Goal: Information Seeking & Learning: Understand process/instructions

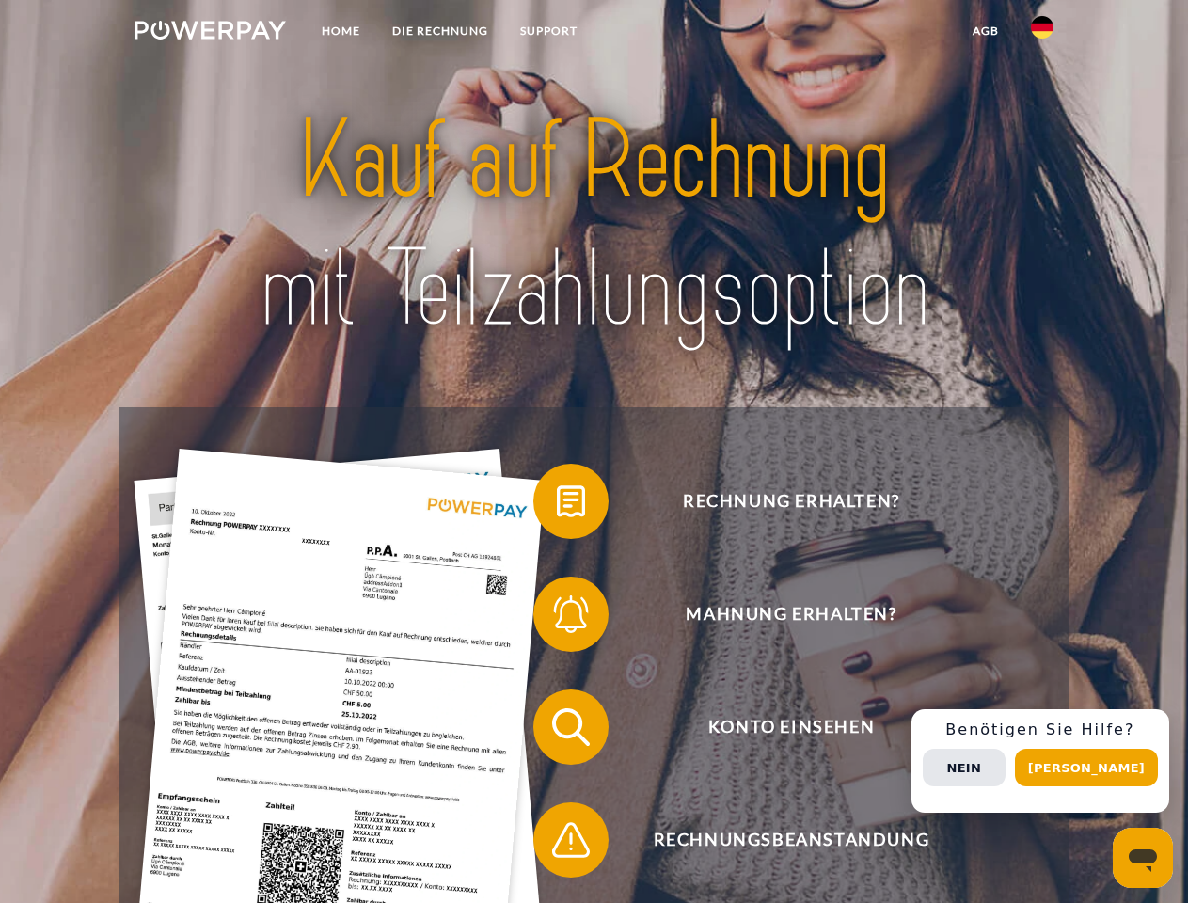
click at [210, 33] on img at bounding box center [209, 30] width 151 height 19
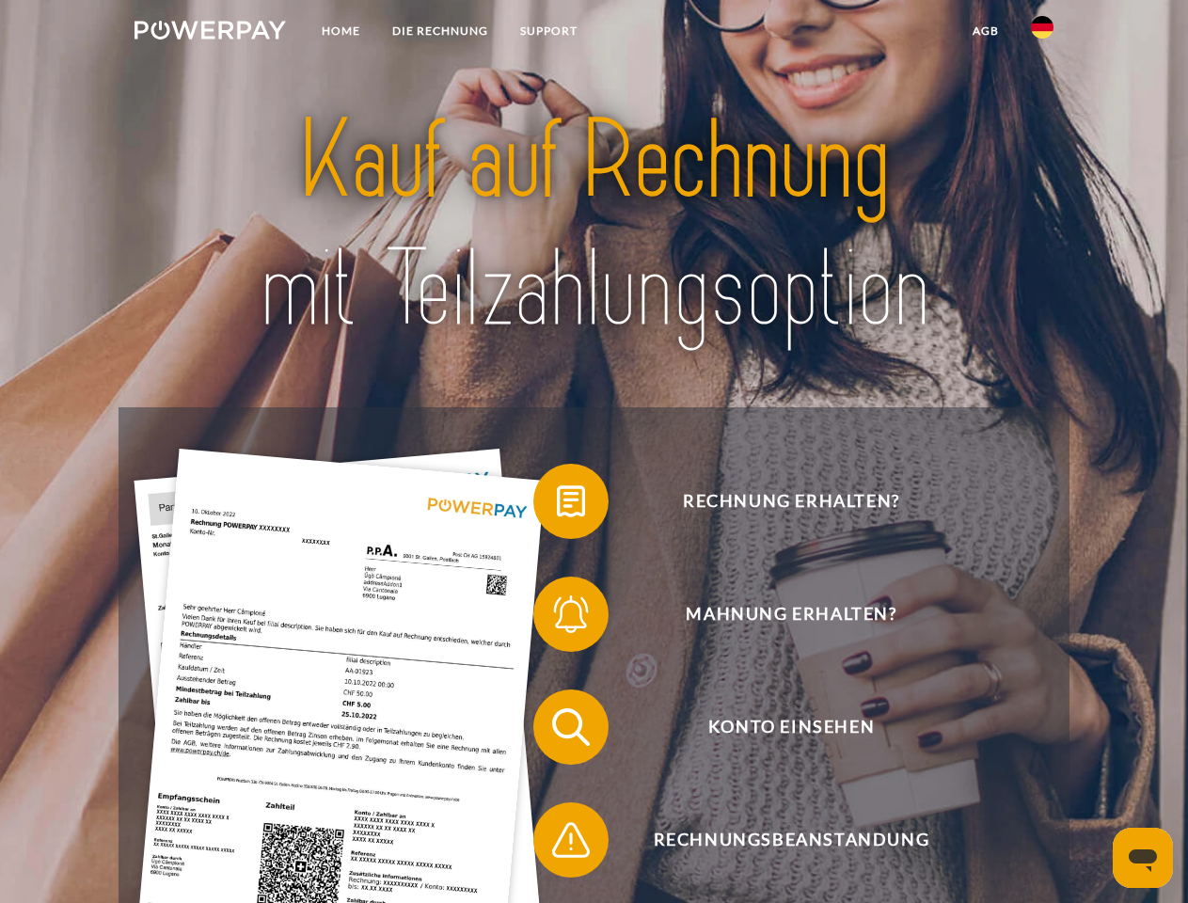
click at [1042, 33] on img at bounding box center [1042, 27] width 23 height 23
click at [985, 31] on link "agb" at bounding box center [985, 31] width 58 height 34
click at [557, 505] on span at bounding box center [543, 501] width 94 height 94
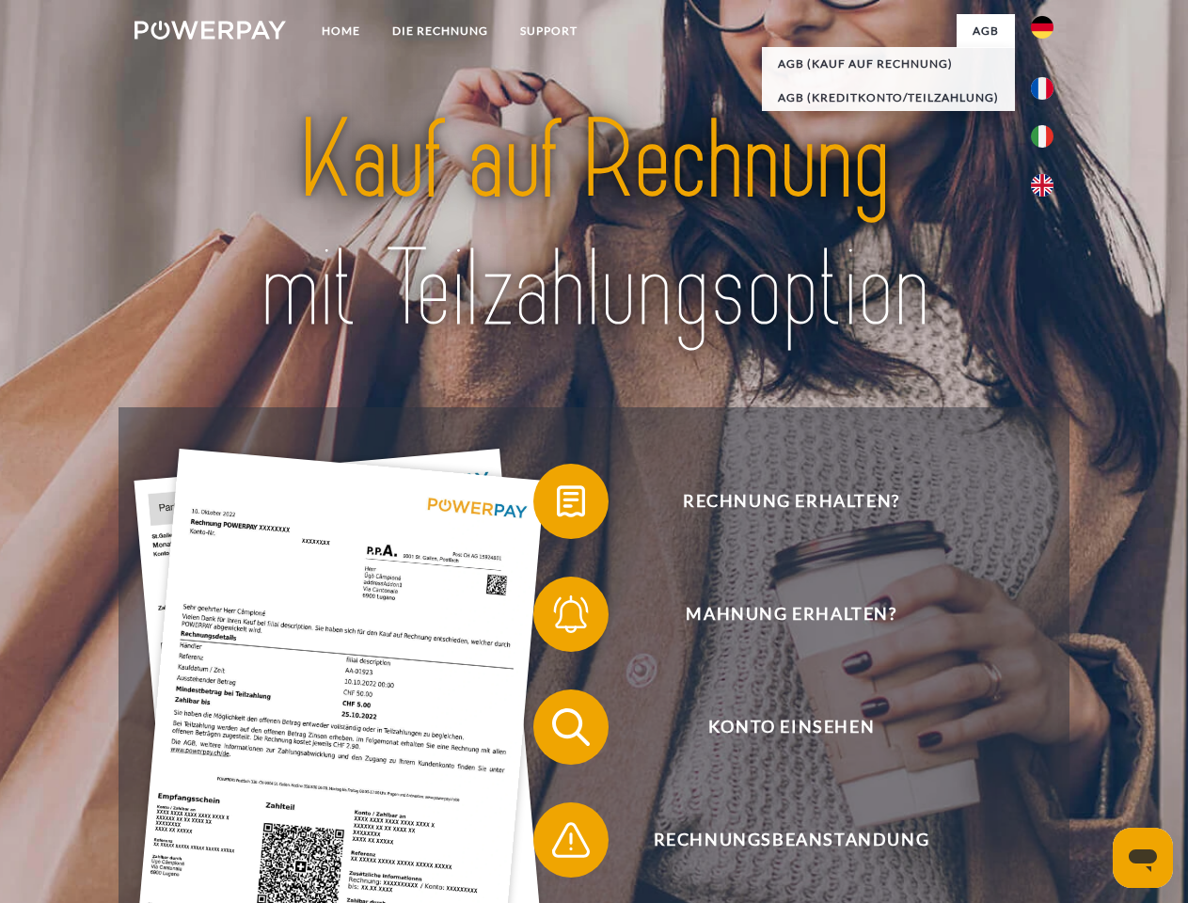
click at [557, 618] on div "Rechnung erhalten? Mahnung erhalten? Konto einsehen" at bounding box center [594, 783] width 950 height 752
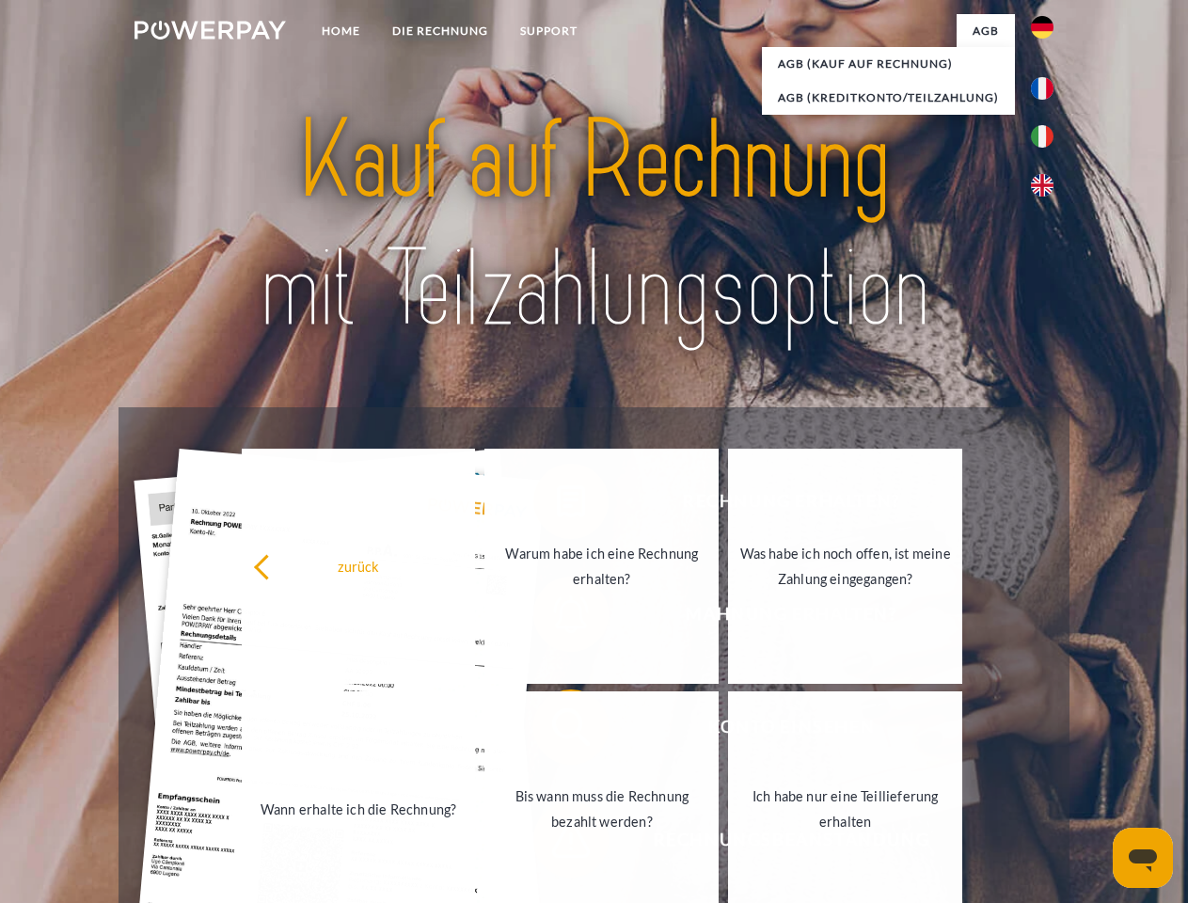
click at [557, 731] on link "Bis wann muss die Rechnung bezahlt werden?" at bounding box center [601, 808] width 234 height 235
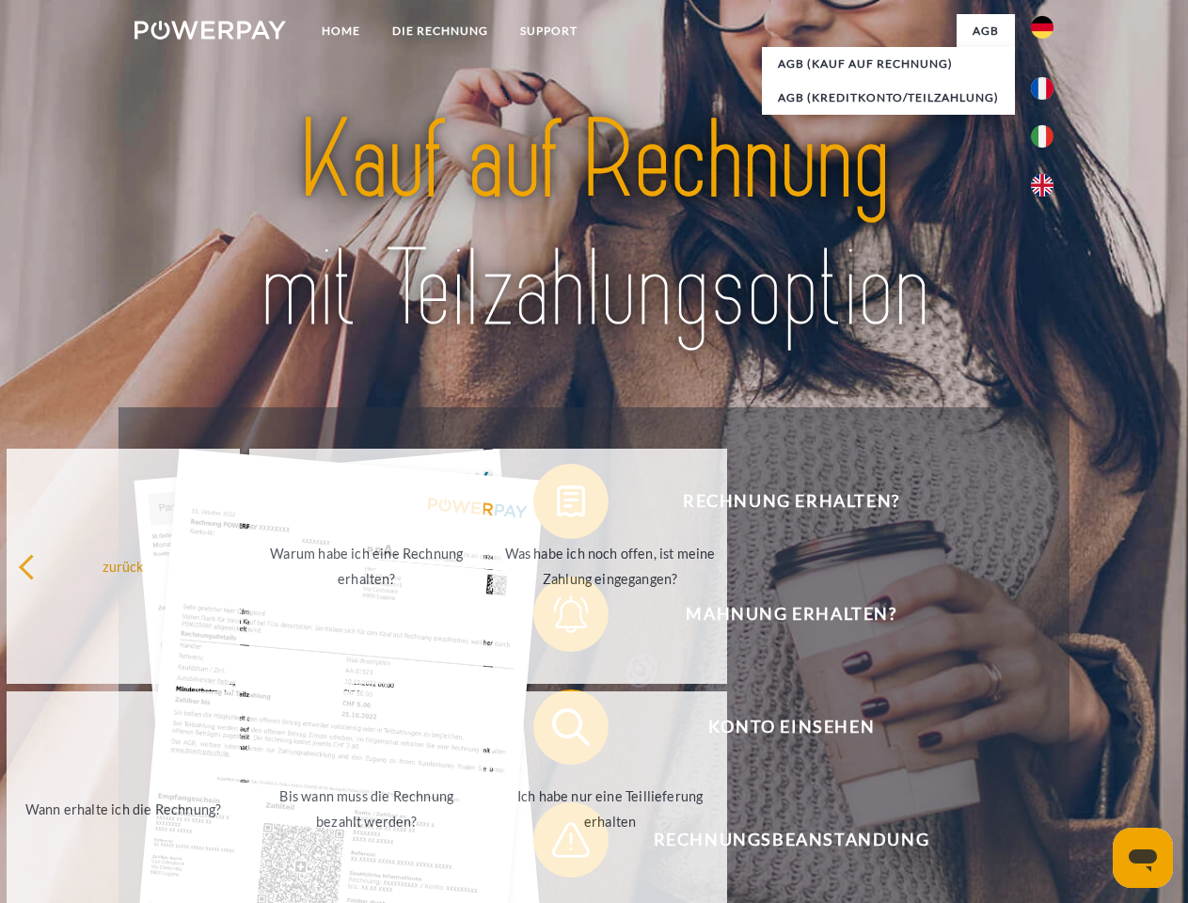
click at [557, 844] on link "Ich habe nur eine Teillieferung erhalten" at bounding box center [610, 808] width 234 height 235
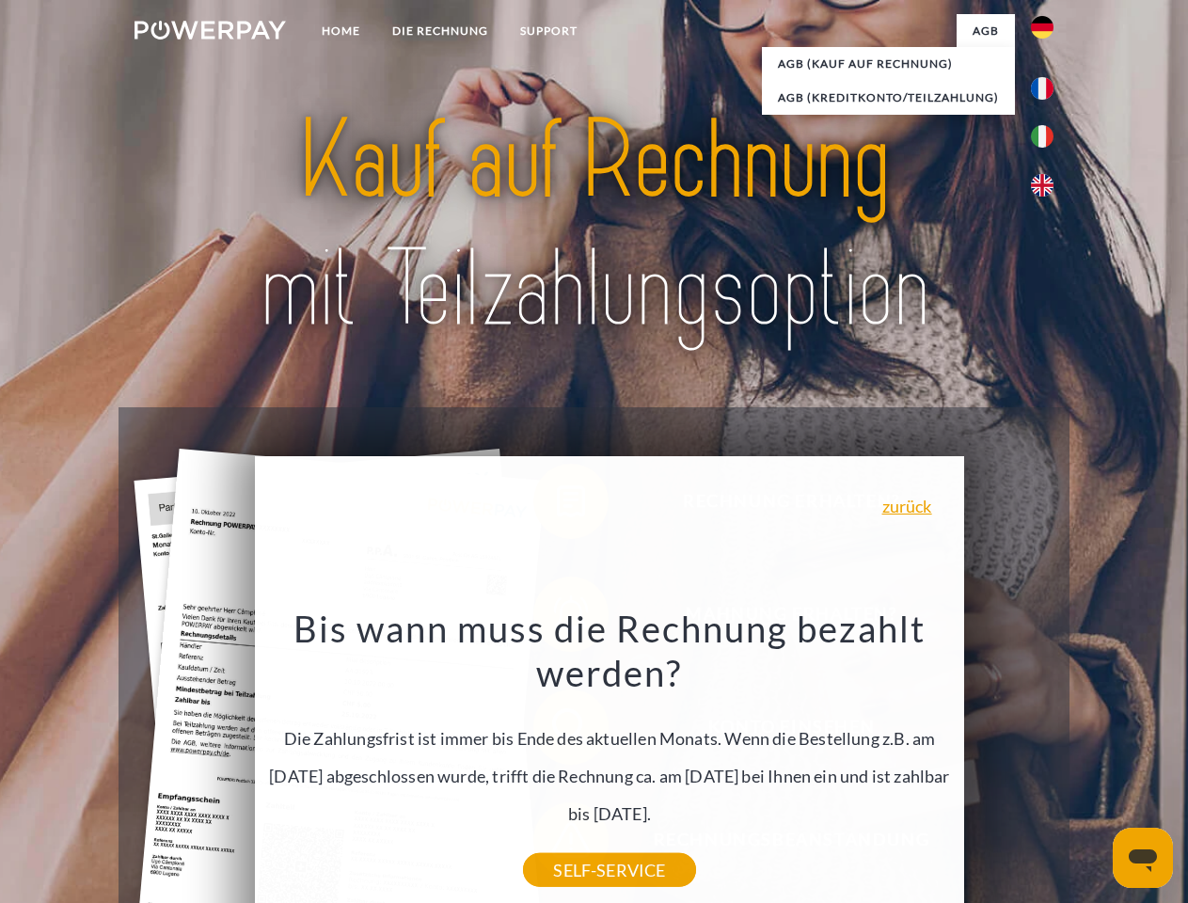
click at [1047, 761] on div "Rechnung erhalten? Mahnung erhalten? Konto einsehen" at bounding box center [594, 783] width 950 height 752
click at [1001, 765] on span "Konto einsehen" at bounding box center [791, 726] width 461 height 75
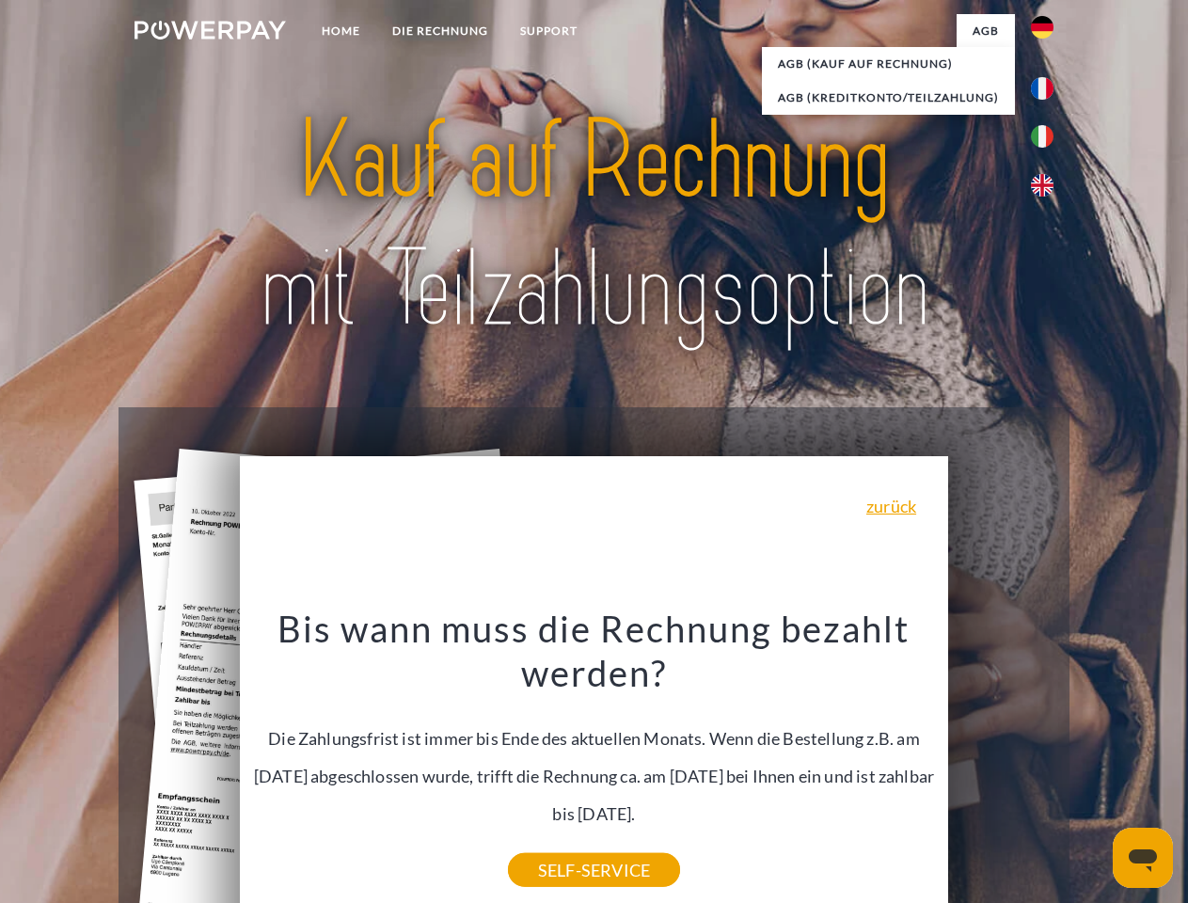
click at [1093, 767] on header "Home DIE RECHNUNG SUPPORT" at bounding box center [594, 649] width 1188 height 1299
